Goal: Check status

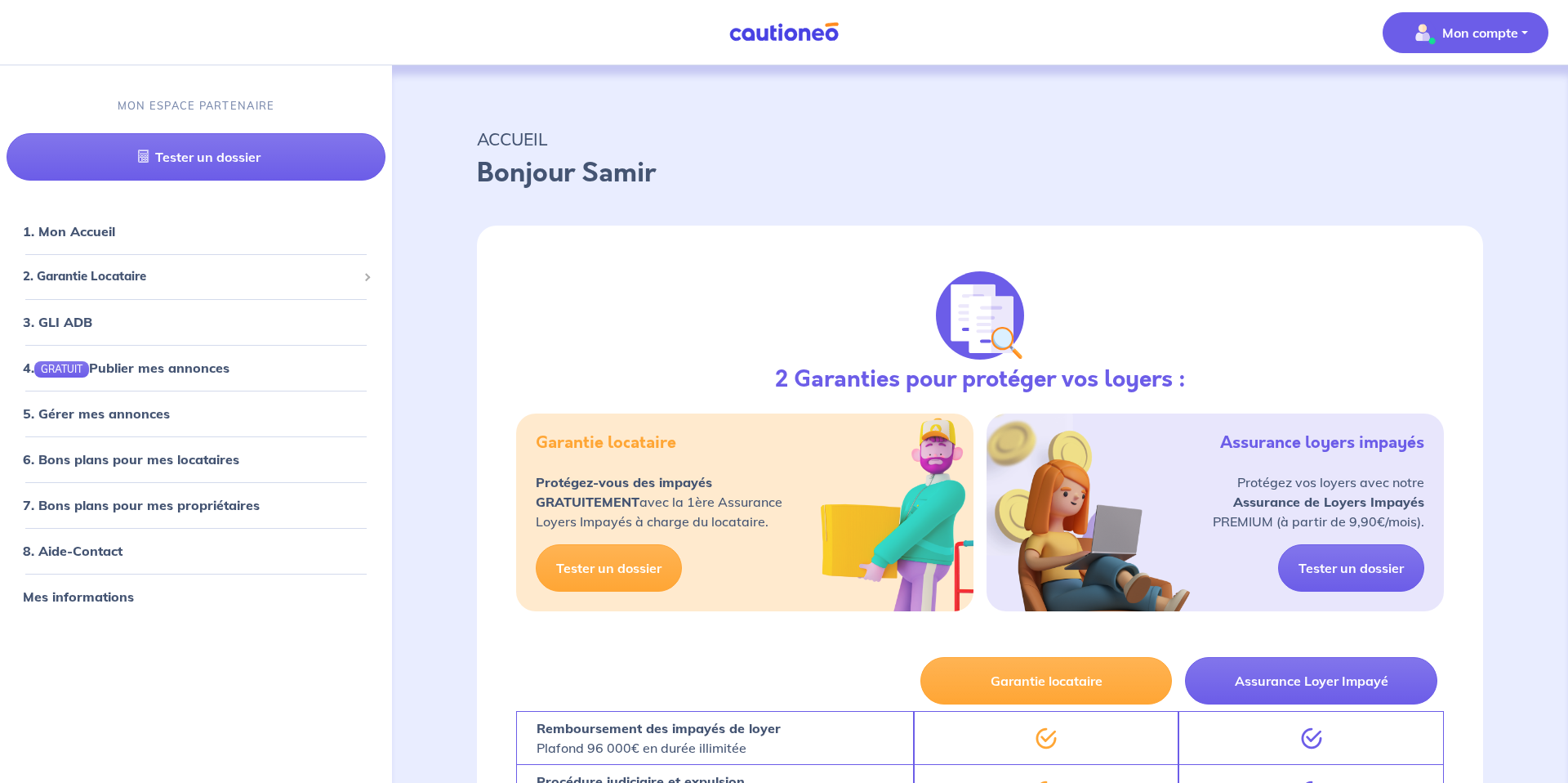
click at [1450, 26] on p "Mon compte" at bounding box center [1480, 33] width 76 height 20
click at [1183, 119] on div "ACCUEIL Bonjour Samir" at bounding box center [980, 156] width 1084 height 101
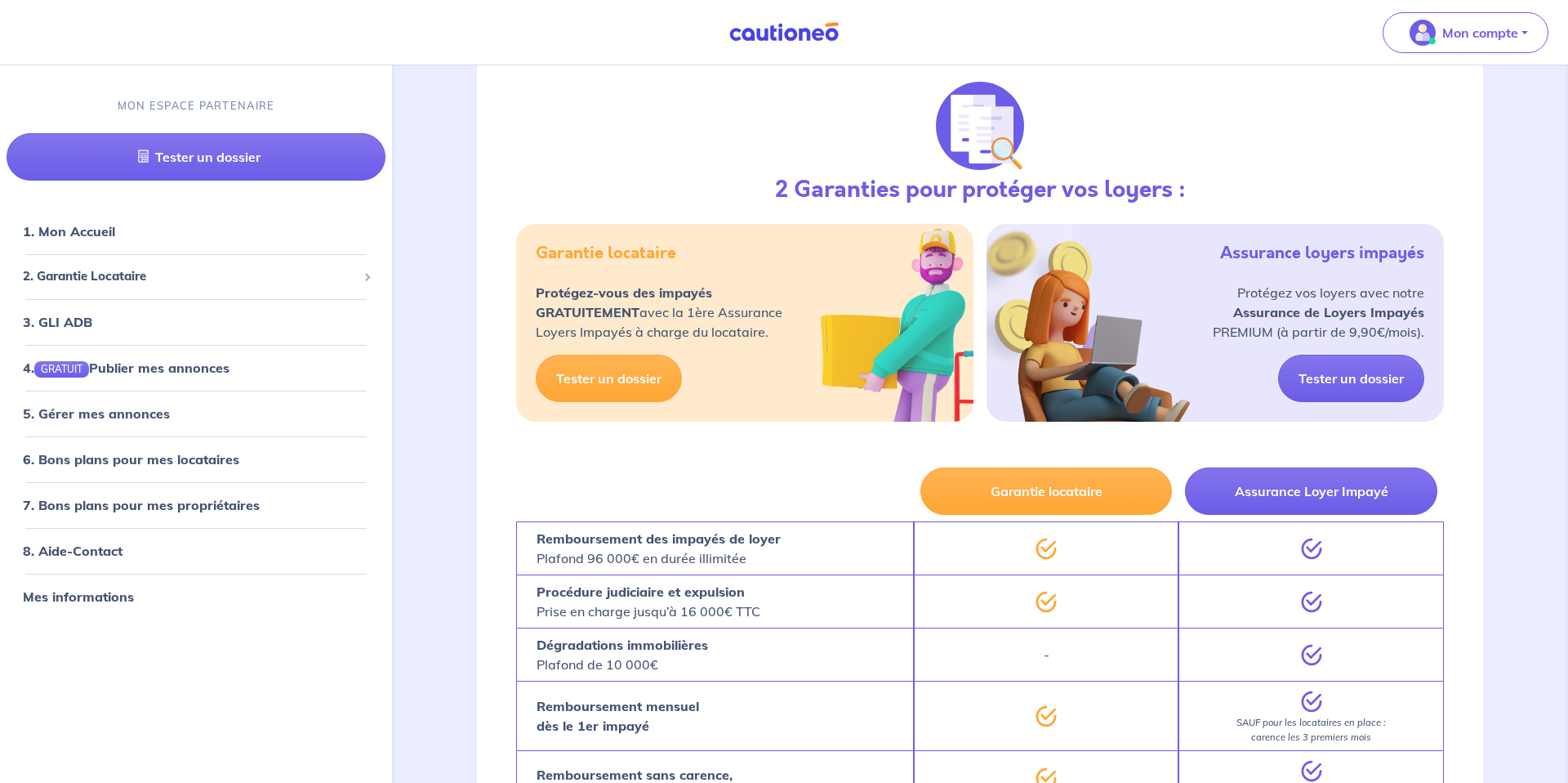
scroll to position [198, 0]
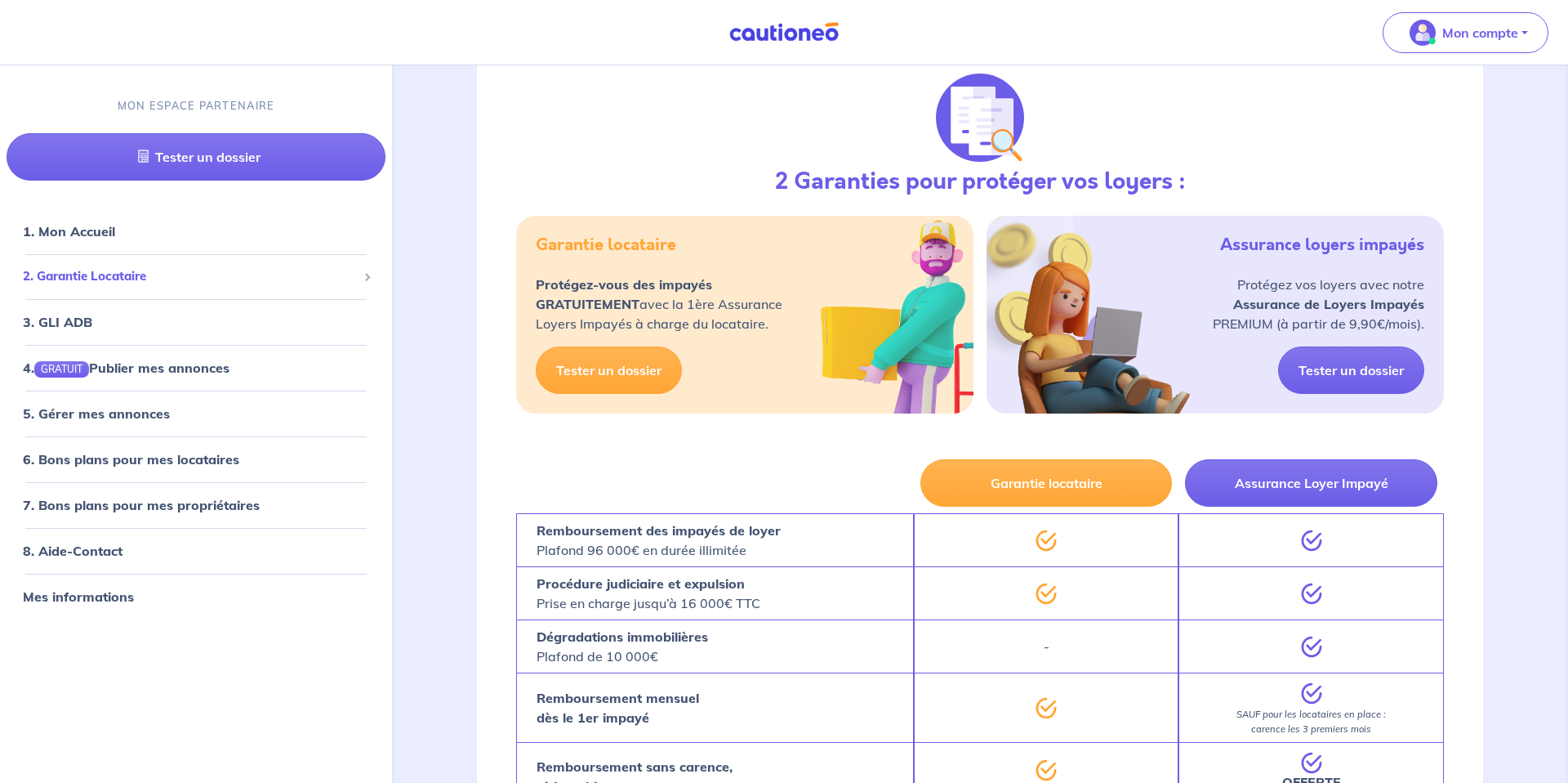
click at [135, 275] on span "2. Garantie Locataire" at bounding box center [190, 277] width 334 height 19
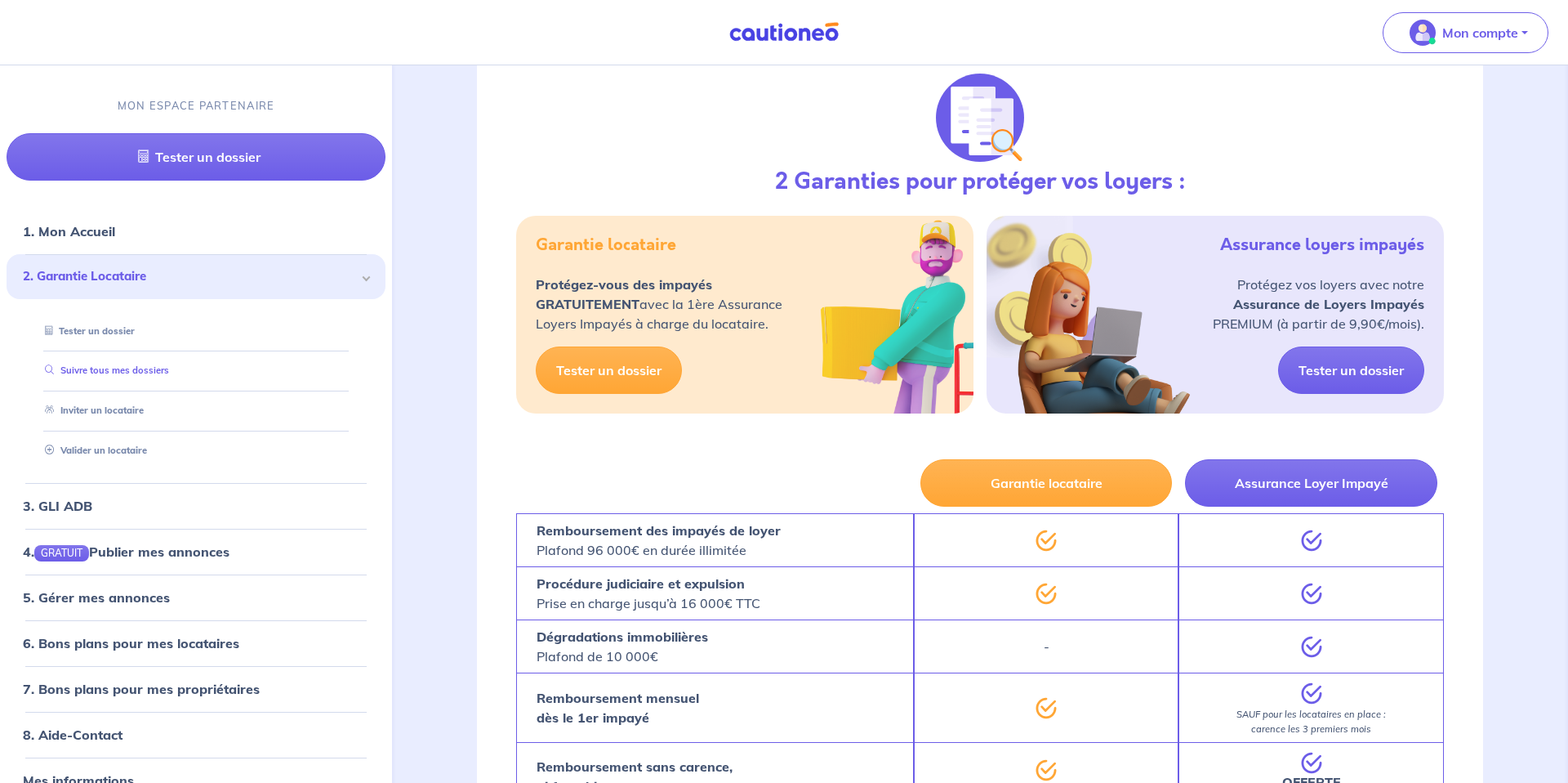
click at [125, 372] on link "Suivre tous mes dossiers" at bounding box center [103, 370] width 131 height 12
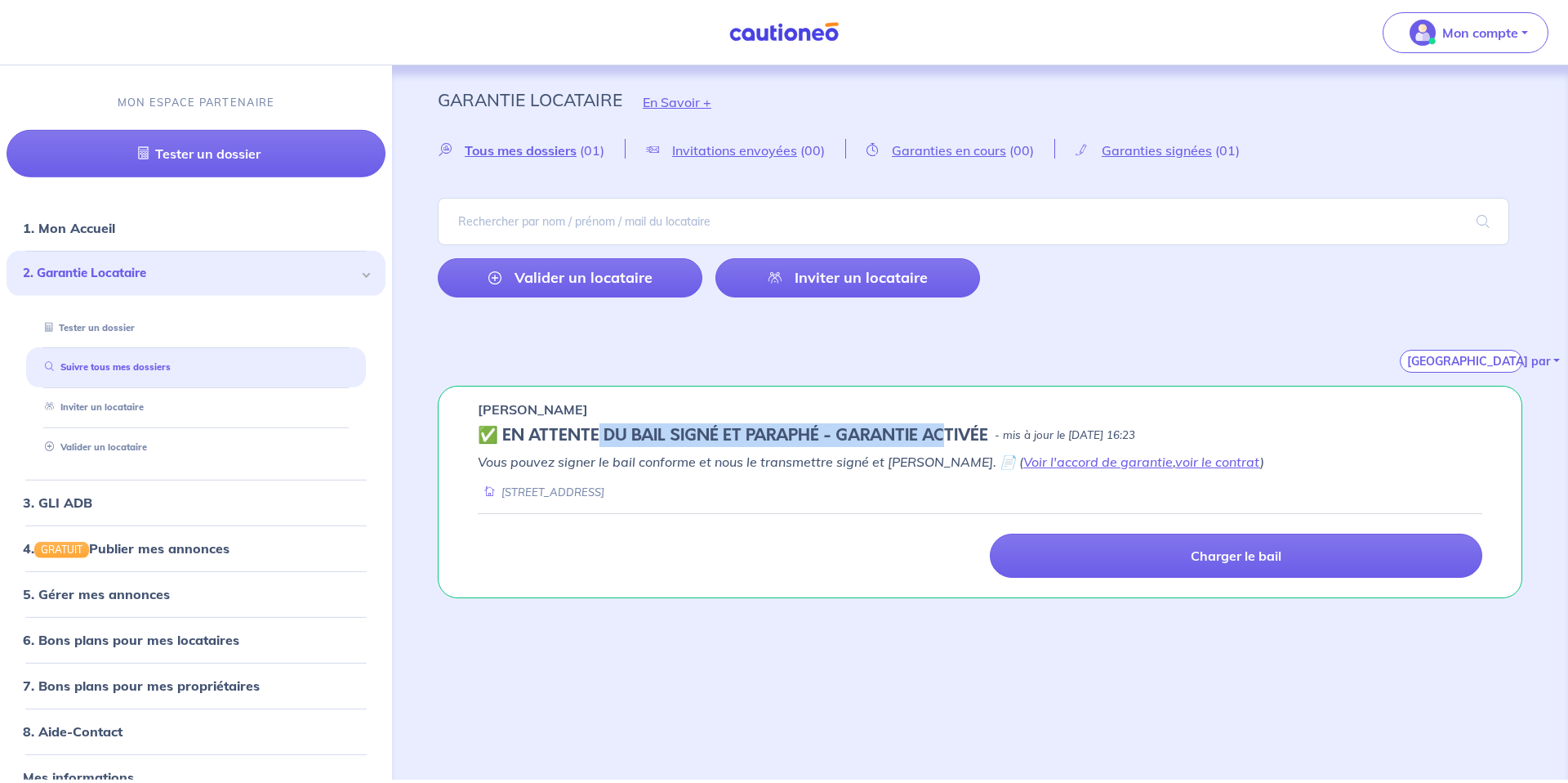
drag, startPoint x: 595, startPoint y: 433, endPoint x: 944, endPoint y: 442, distance: 349.1
click at [944, 442] on h5 "✅️️️ EN ATTENTE DU BAIL SIGNÉ ET PARAPHÉ - GARANTIE ACTIVÉE" at bounding box center [733, 436] width 511 height 20
click at [1175, 465] on link "voir le contrat" at bounding box center [1217, 462] width 85 height 16
